Goal: Navigation & Orientation: Find specific page/section

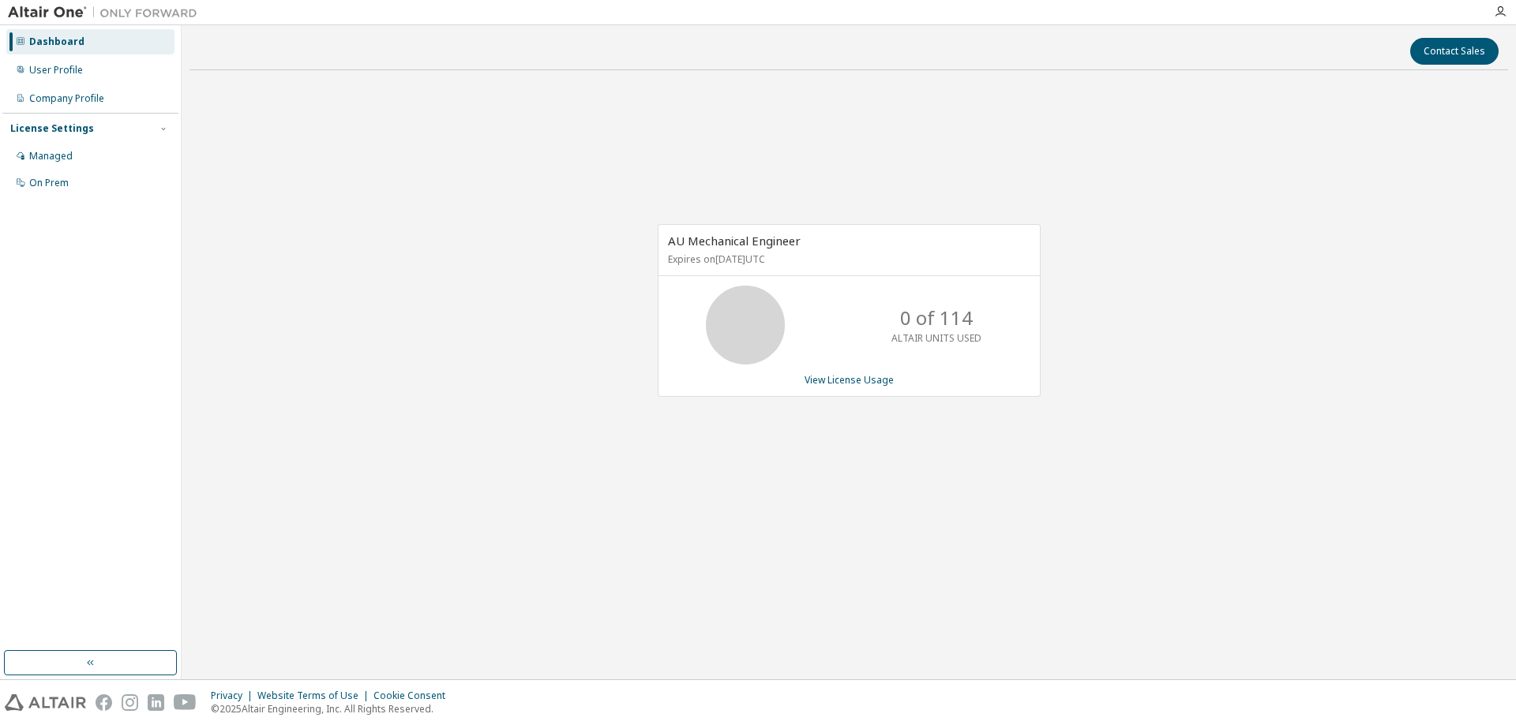
drag, startPoint x: 0, startPoint y: 0, endPoint x: 1125, endPoint y: 112, distance: 1130.5
click at [1125, 112] on div "AU Mechanical Engineer Expires on September 1, 2026 UTC 0 of 114 ALTAIR UNITS U…" at bounding box center [848, 318] width 1318 height 471
